Goal: Task Accomplishment & Management: Use online tool/utility

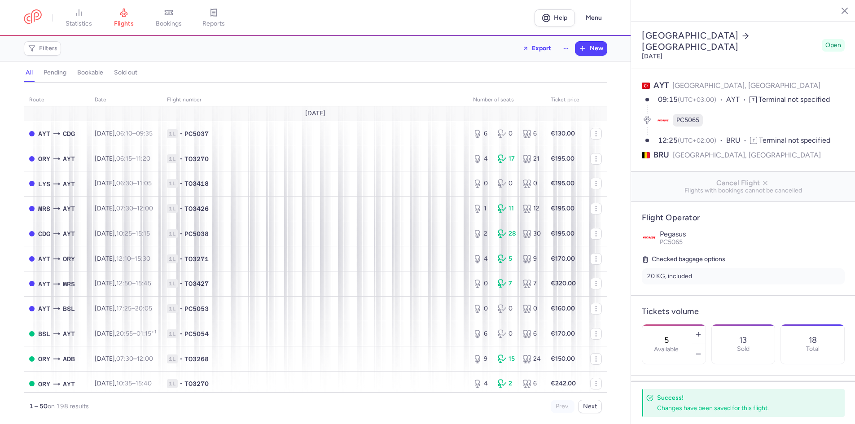
select select "hours"
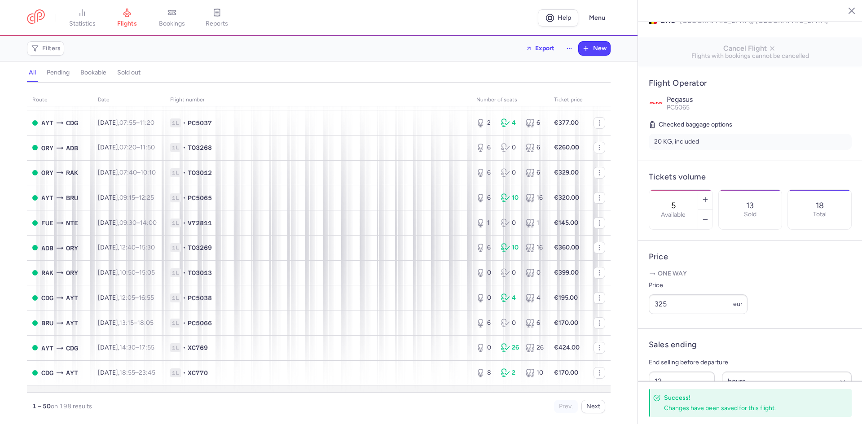
scroll to position [980, 0]
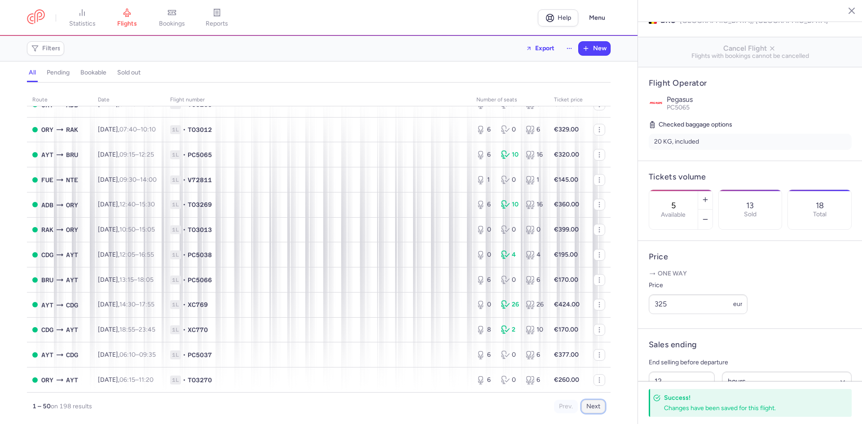
click at [596, 403] on button "Next" at bounding box center [593, 406] width 24 height 13
click at [587, 406] on button "Next" at bounding box center [593, 406] width 24 height 13
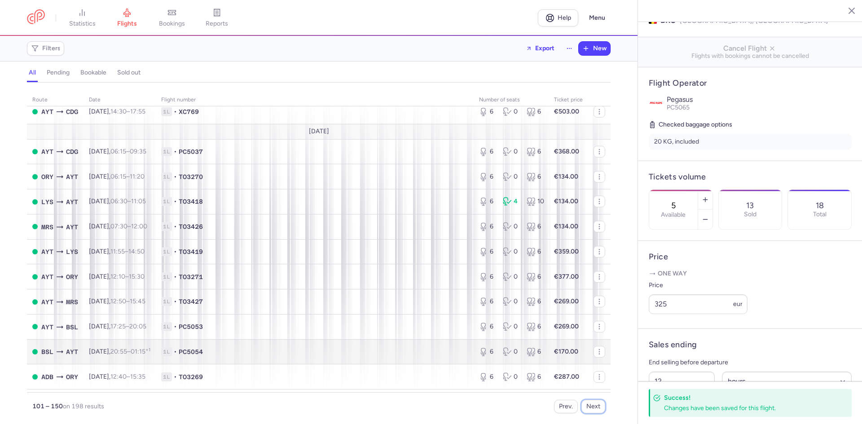
scroll to position [995, 0]
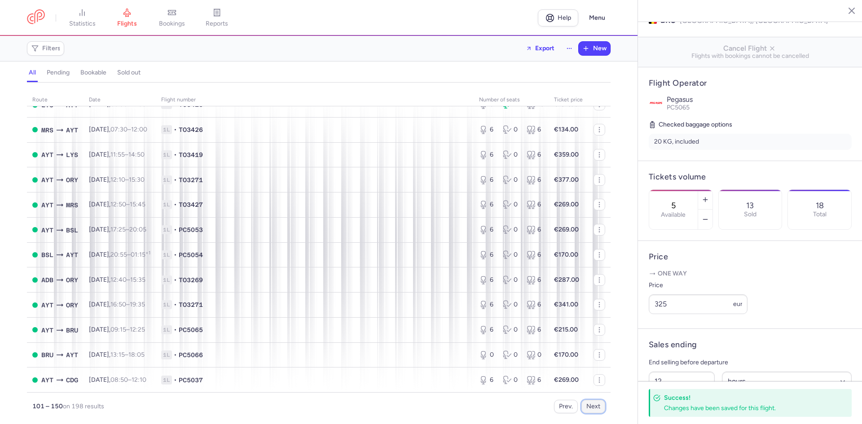
click at [589, 402] on button "Next" at bounding box center [593, 406] width 24 height 13
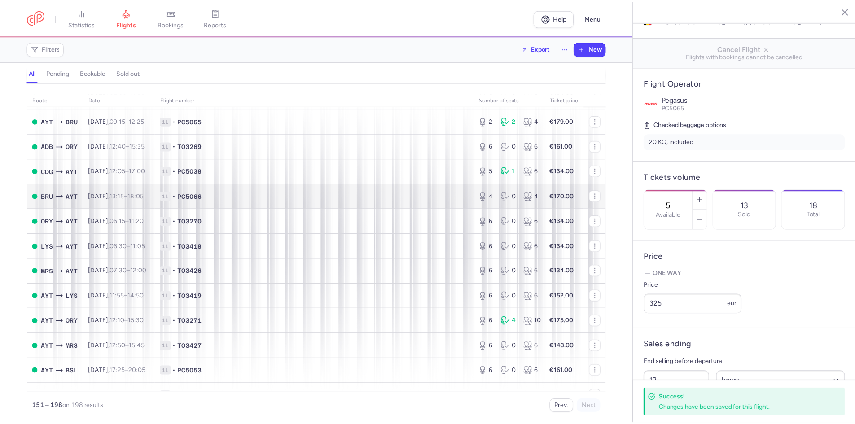
scroll to position [930, 0]
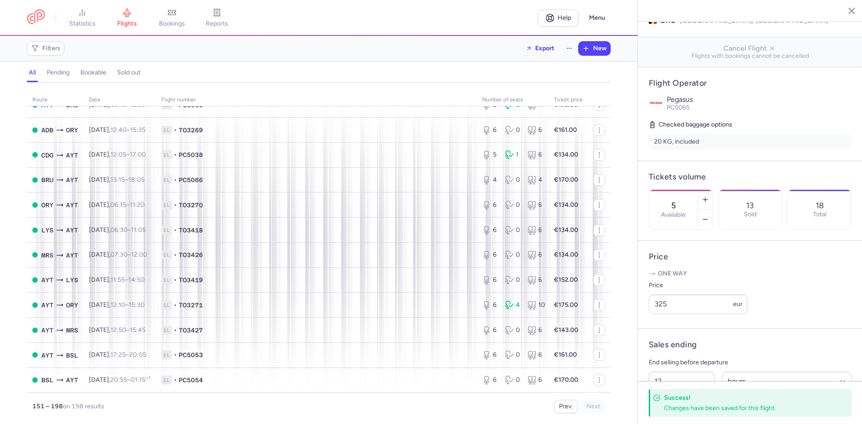
click at [552, 413] on div "Prev. Next" at bounding box center [462, 406] width 286 height 13
click at [573, 411] on button "Prev." at bounding box center [566, 406] width 24 height 13
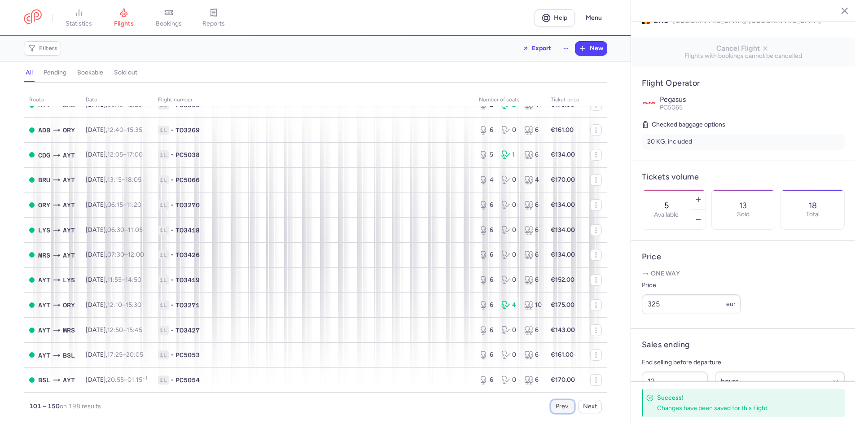
scroll to position [0, 0]
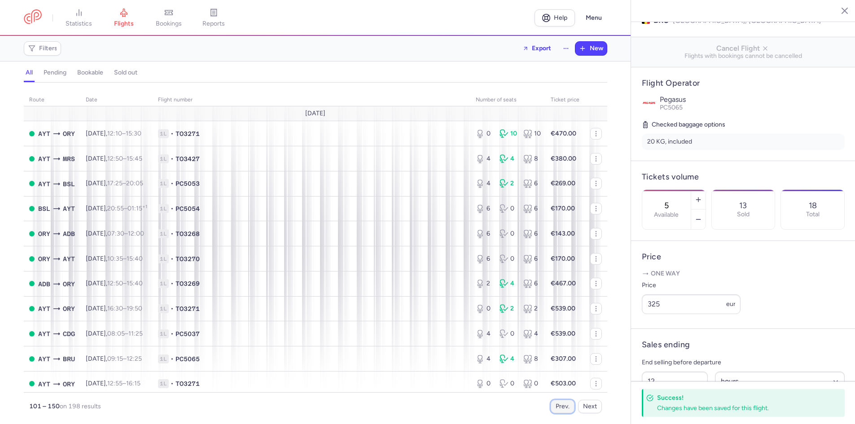
click at [568, 411] on button "Prev." at bounding box center [563, 406] width 24 height 13
click at [555, 406] on button "Prev." at bounding box center [563, 406] width 24 height 13
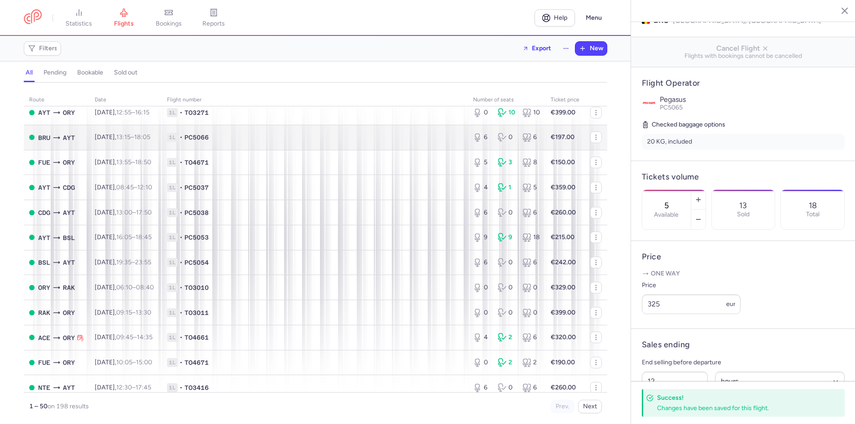
scroll to position [449, 0]
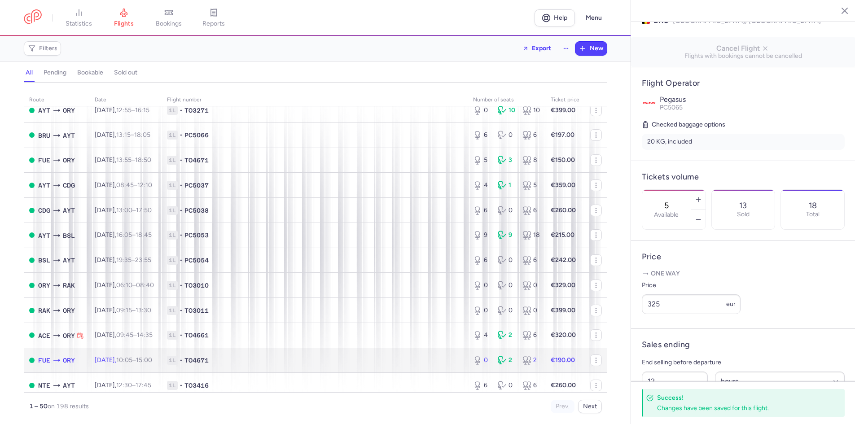
click at [335, 355] on td "1L • TO4671" at bounding box center [315, 360] width 306 height 25
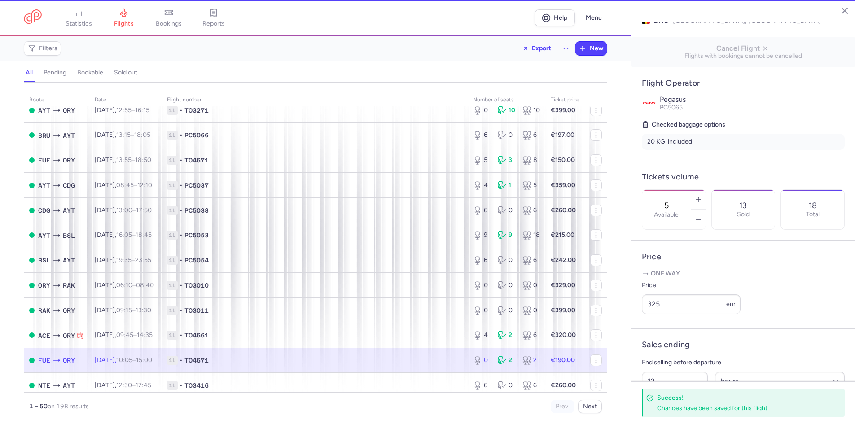
type input "0"
